Goal: Transaction & Acquisition: Purchase product/service

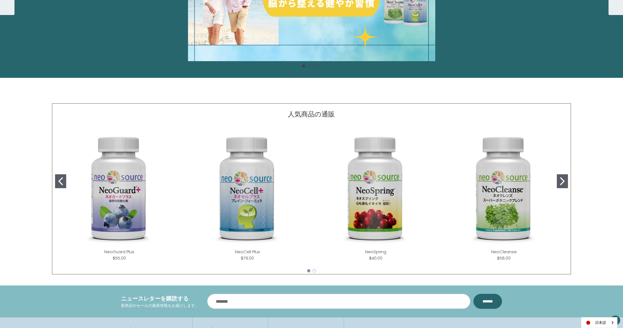
scroll to position [105, 0]
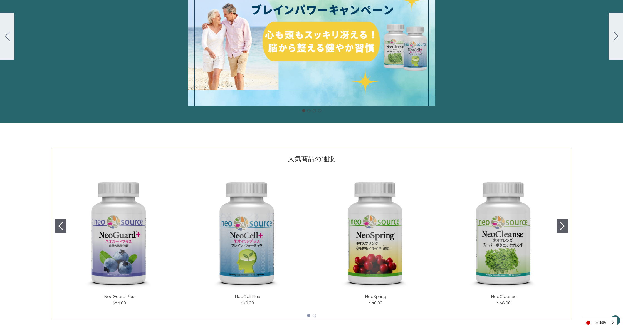
click at [320, 76] on div "細胞プロテクトセット 通常188ドル セール価格160ドル $28 OFF [DATE]～[DATE] [DATE]〜[DATE] 販売中" at bounding box center [311, 36] width 623 height 139
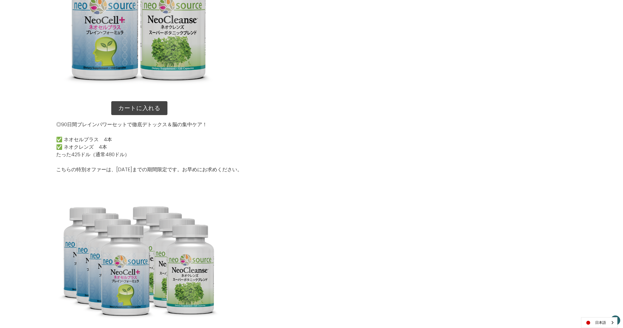
scroll to position [590, 0]
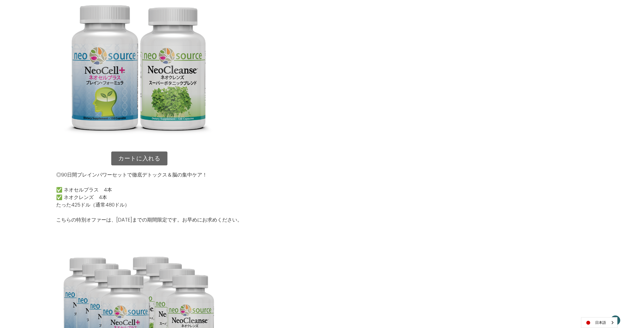
click at [152, 157] on link "カートに入れる" at bounding box center [139, 159] width 56 height 14
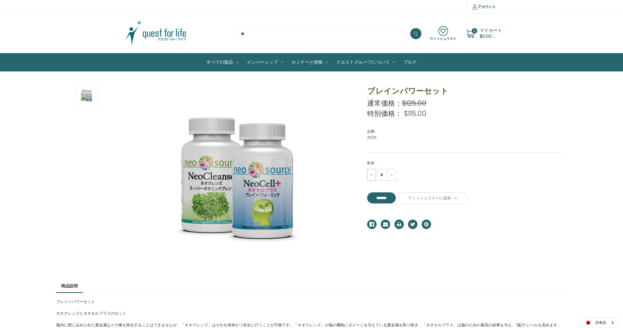
click at [371, 175] on icon at bounding box center [371, 175] width 4 height 4
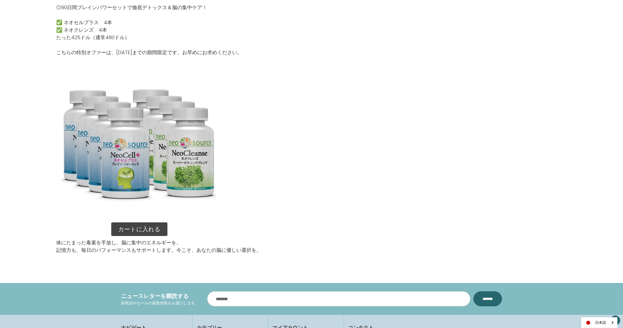
scroll to position [763, 0]
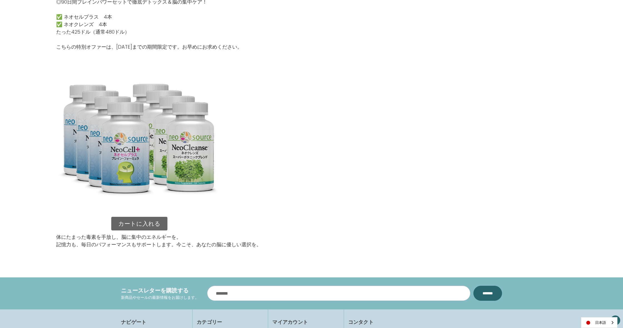
click at [152, 227] on link "カートに入れる" at bounding box center [139, 224] width 56 height 14
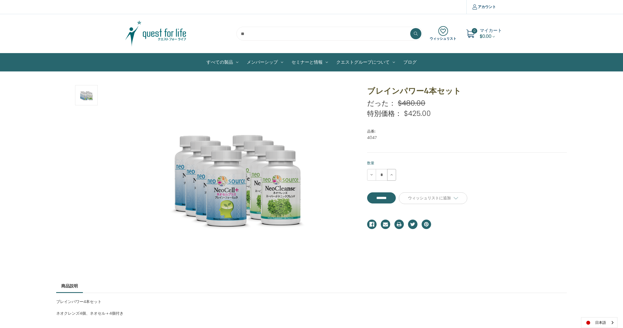
click at [392, 173] on icon at bounding box center [391, 175] width 4 height 4
type input "*"
click at [394, 197] on input "*******" at bounding box center [381, 197] width 29 height 11
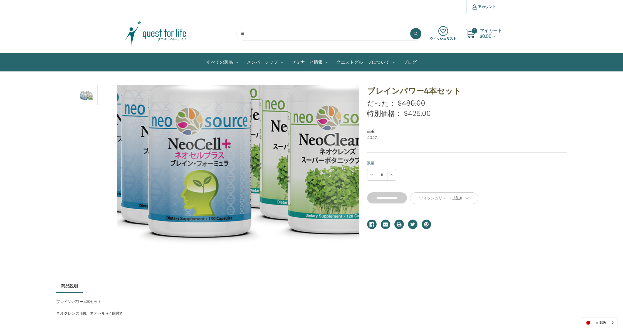
type input "*******"
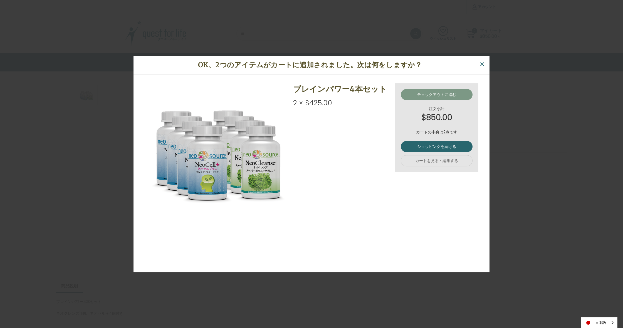
click at [450, 94] on link "チェックアウトに進む" at bounding box center [437, 94] width 72 height 11
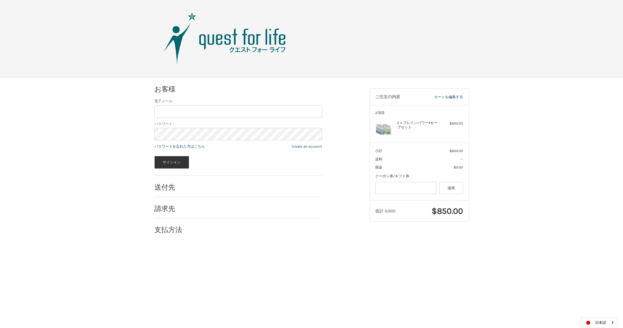
click at [272, 239] on div "支払方法" at bounding box center [238, 230] width 168 height 19
click at [399, 190] on input "Gift Certificate or Coupon Code" at bounding box center [405, 188] width 61 height 13
paste input "*******"
type input "*******"
click at [362, 245] on html "お支払い お客様 リピーター 電子メール パスワード パスワードを忘れた方はこちら Create an account サインイン 送付先 請求先 支払方法 …" at bounding box center [311, 122] width 623 height 245
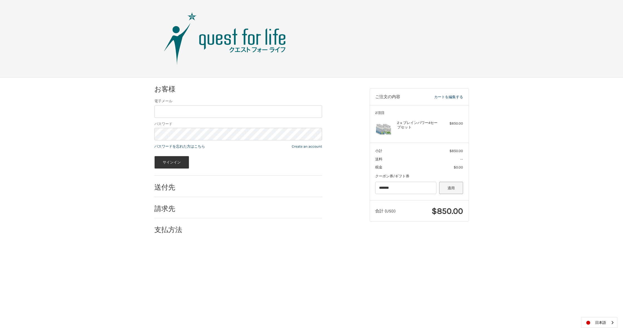
click at [459, 186] on button "適用" at bounding box center [451, 188] width 24 height 13
click at [183, 113] on input "電子メール" at bounding box center [238, 111] width 168 height 13
type input "**********"
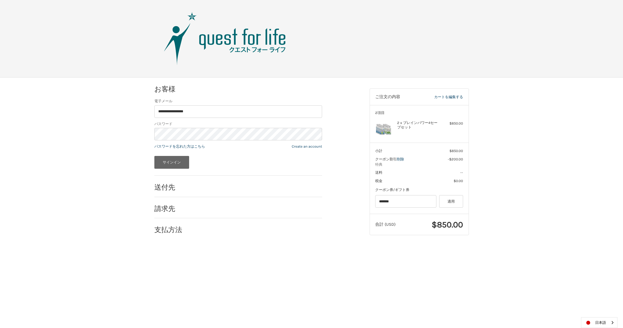
click at [168, 165] on button "サインイン" at bounding box center [171, 162] width 35 height 13
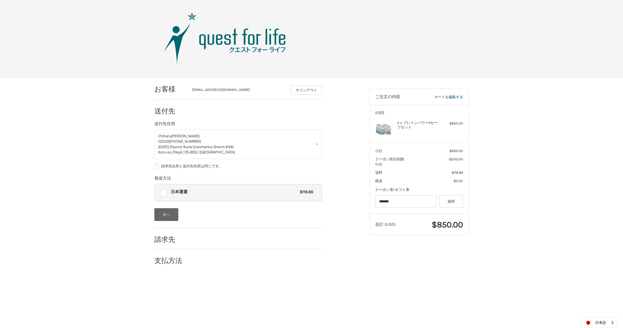
click at [165, 213] on button "次へ" at bounding box center [166, 214] width 24 height 13
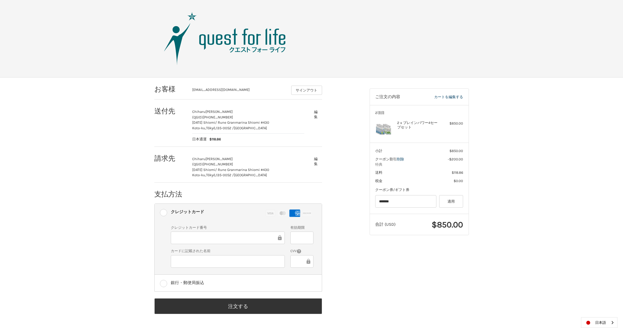
click at [368, 263] on div "お客様 [EMAIL_ADDRESS][DOMAIN_NAME] サインアウト 送付先 [PERSON_NAME] (QGID) [PHONE_NUMBER]…" at bounding box center [312, 202] width 334 height 249
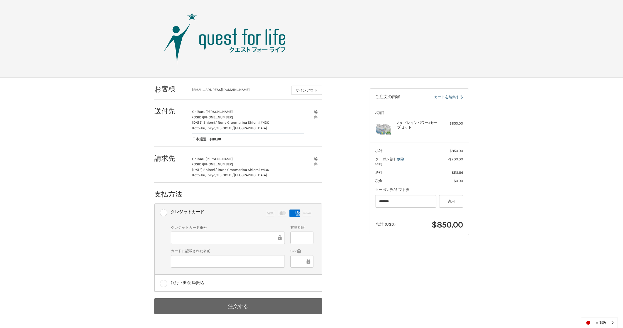
click at [235, 308] on button "注文する" at bounding box center [238, 306] width 168 height 16
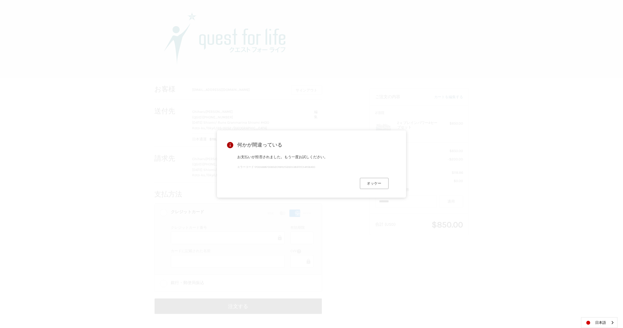
click at [378, 183] on button "オッケー" at bounding box center [374, 183] width 29 height 11
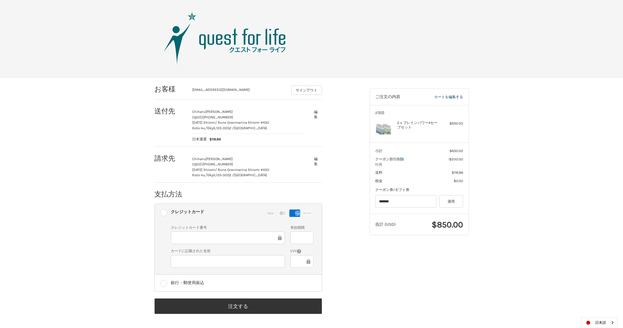
click at [298, 212] on icon at bounding box center [297, 213] width 5 height 5
click at [308, 212] on rect at bounding box center [307, 212] width 1 height 1
click at [292, 212] on rect at bounding box center [294, 213] width 11 height 8
click at [174, 237] on div at bounding box center [228, 238] width 114 height 13
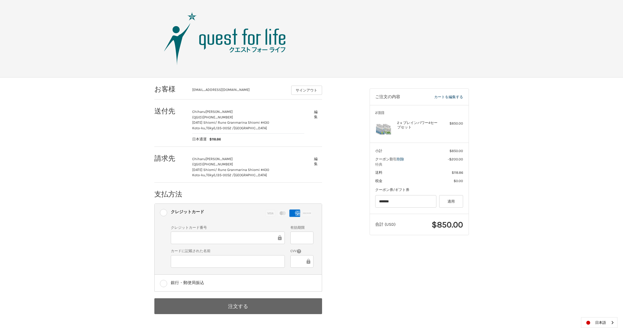
click at [247, 305] on button "注文する" at bounding box center [238, 306] width 168 height 16
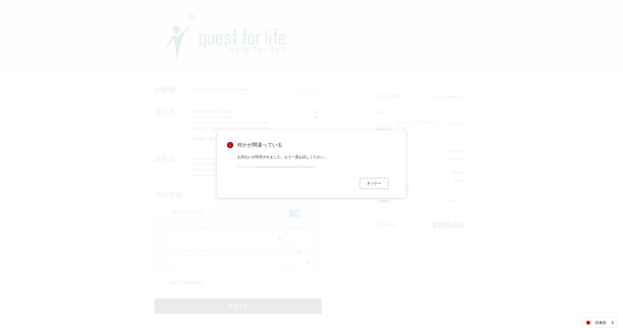
click at [372, 184] on button "オッケー" at bounding box center [374, 183] width 29 height 11
